Goal: Transaction & Acquisition: Obtain resource

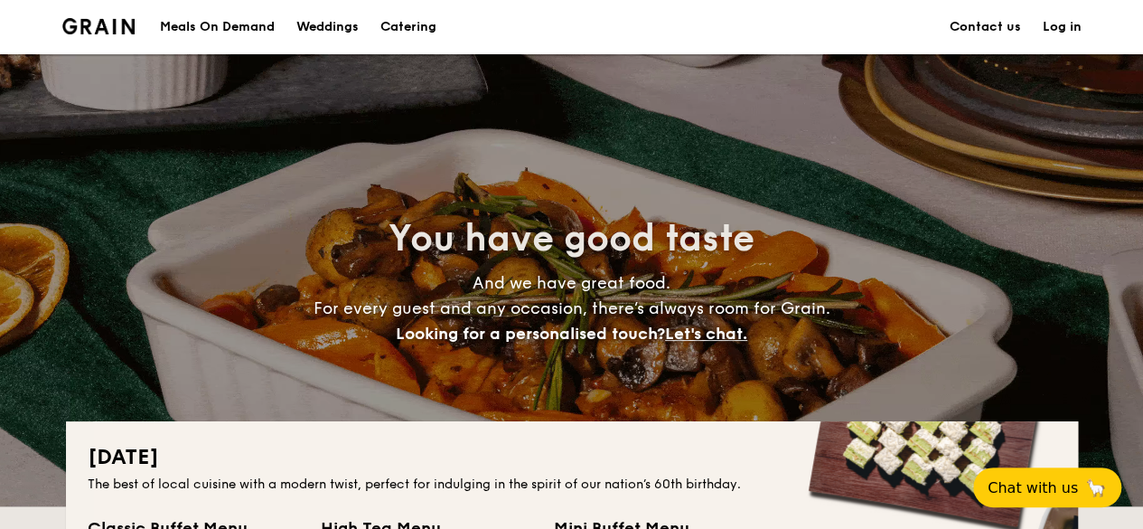
click at [251, 29] on div "Meals On Demand" at bounding box center [217, 27] width 115 height 54
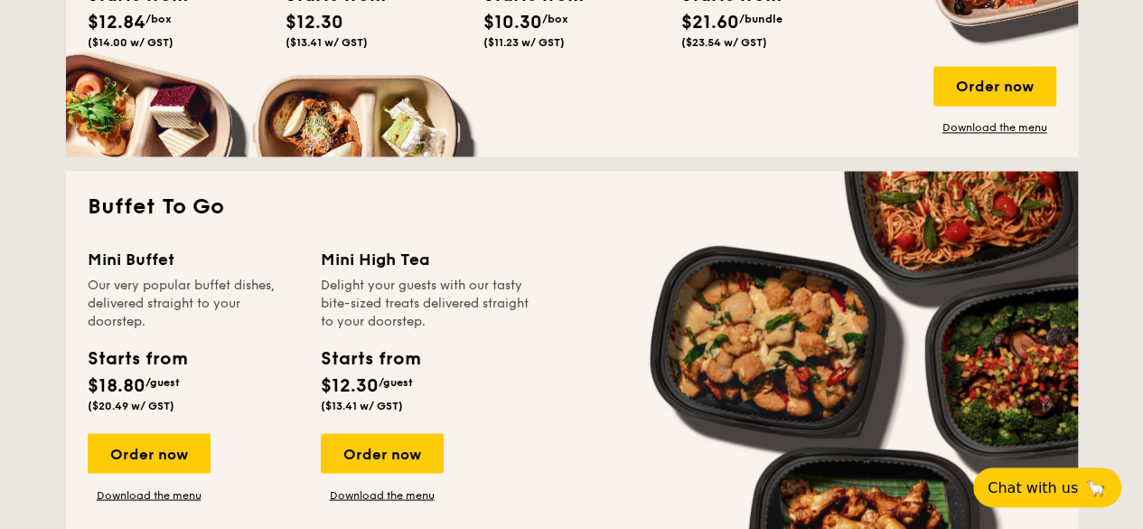
scroll to position [1265, 0]
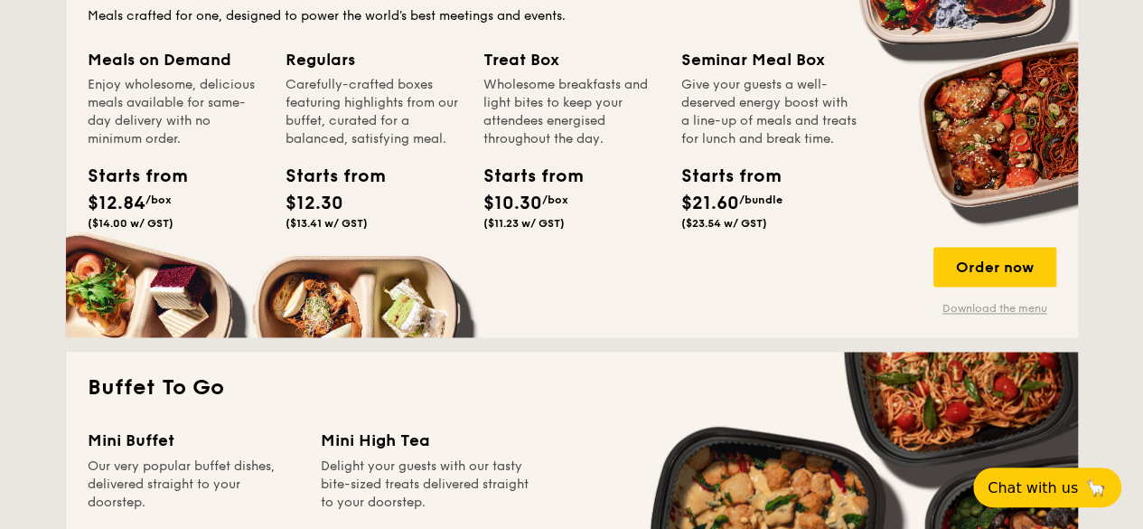
click at [1004, 303] on link "Download the menu" at bounding box center [995, 308] width 123 height 14
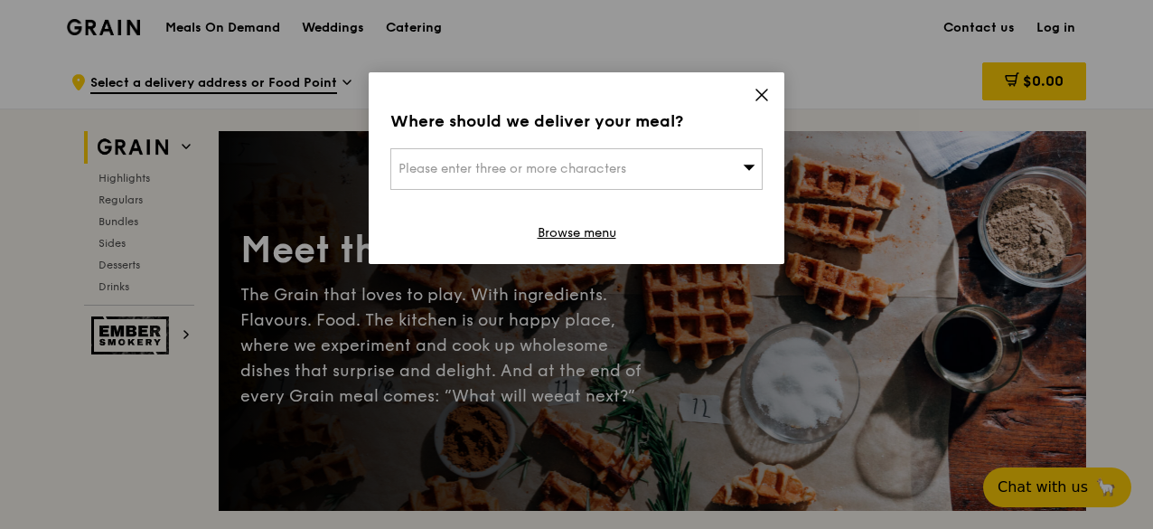
click at [763, 95] on icon at bounding box center [762, 94] width 11 height 11
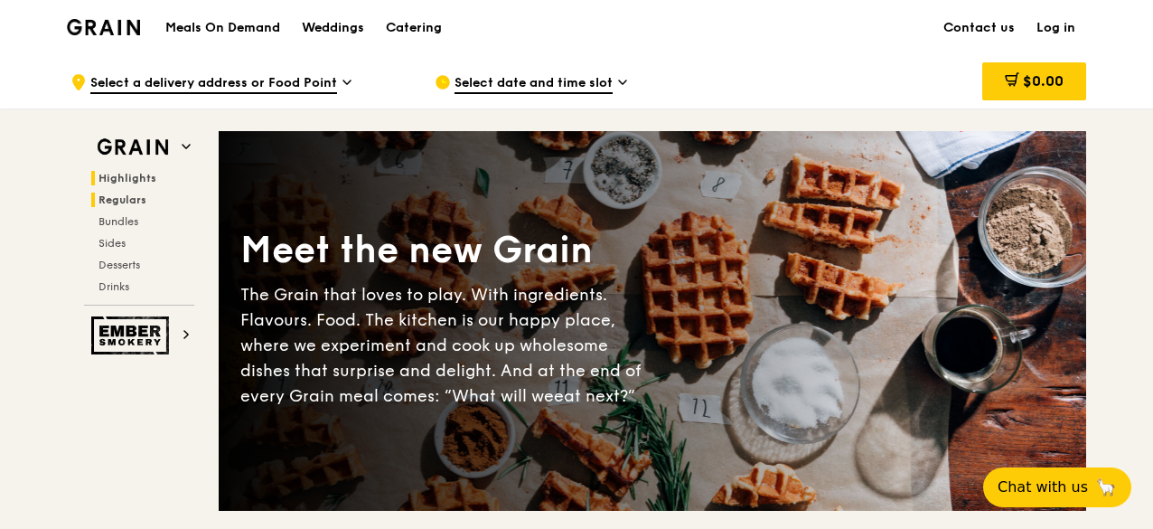
click at [136, 204] on span "Regulars" at bounding box center [123, 199] width 48 height 13
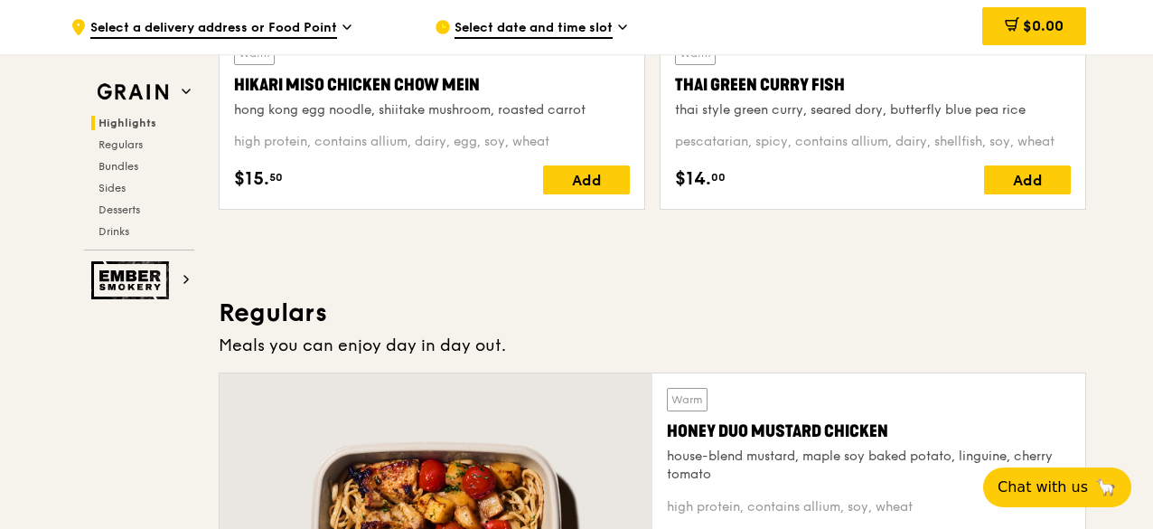
scroll to position [1170, 0]
